Goal: Transaction & Acquisition: Purchase product/service

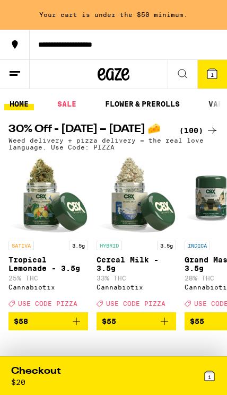
click at [202, 137] on div "(100)" at bounding box center [198, 130] width 39 height 13
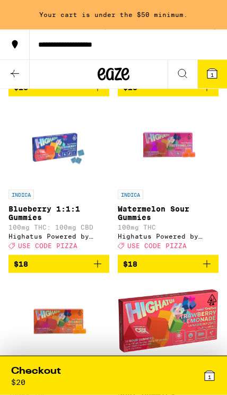
scroll to position [2851, 0]
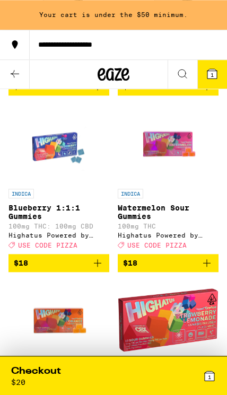
click at [11, 71] on icon at bounding box center [14, 73] width 13 height 13
